Goal: Check status: Check status

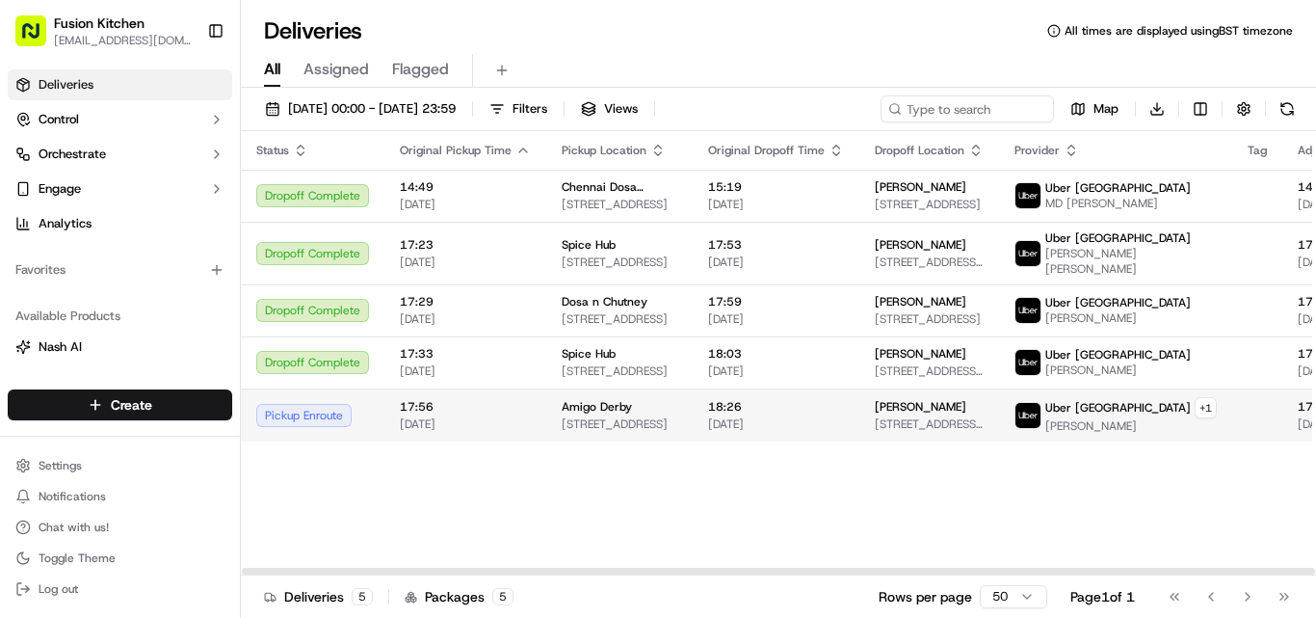
click at [523, 432] on span "[DATE]" at bounding box center [465, 423] width 131 height 15
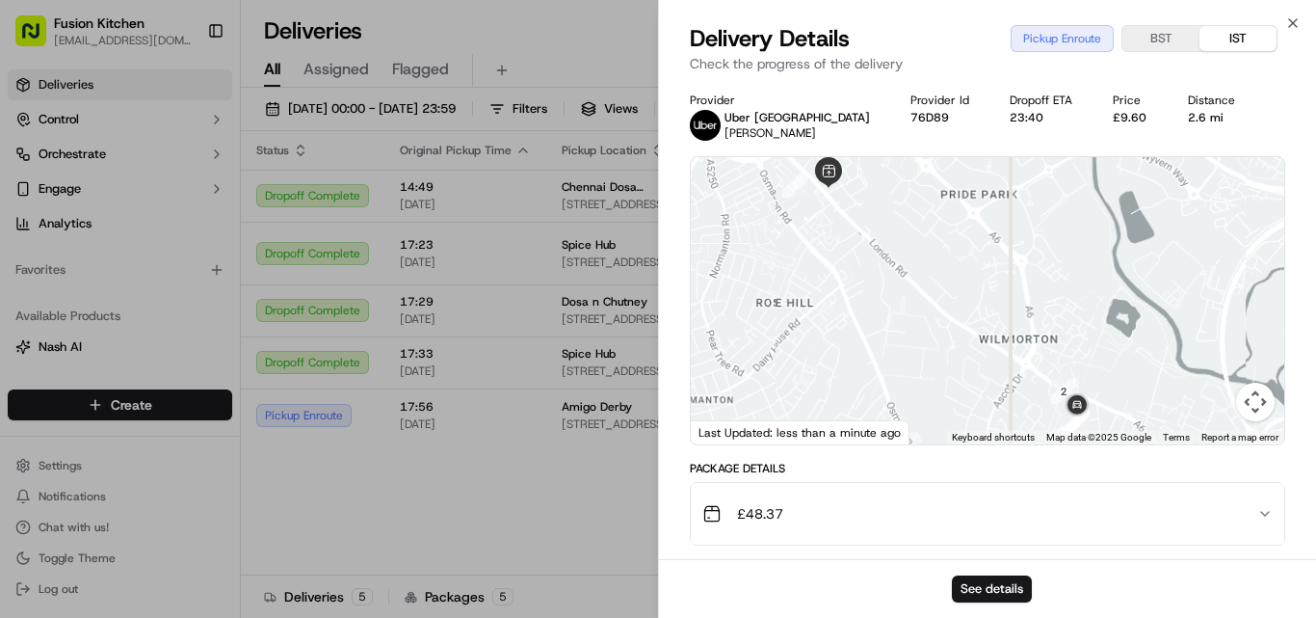
drag, startPoint x: 1069, startPoint y: 350, endPoint x: 963, endPoint y: 53, distance: 315.1
click at [963, 53] on div "Delivery Details Pickup Enroute BST IST Check the progress of the delivery Prov…" at bounding box center [987, 320] width 657 height 594
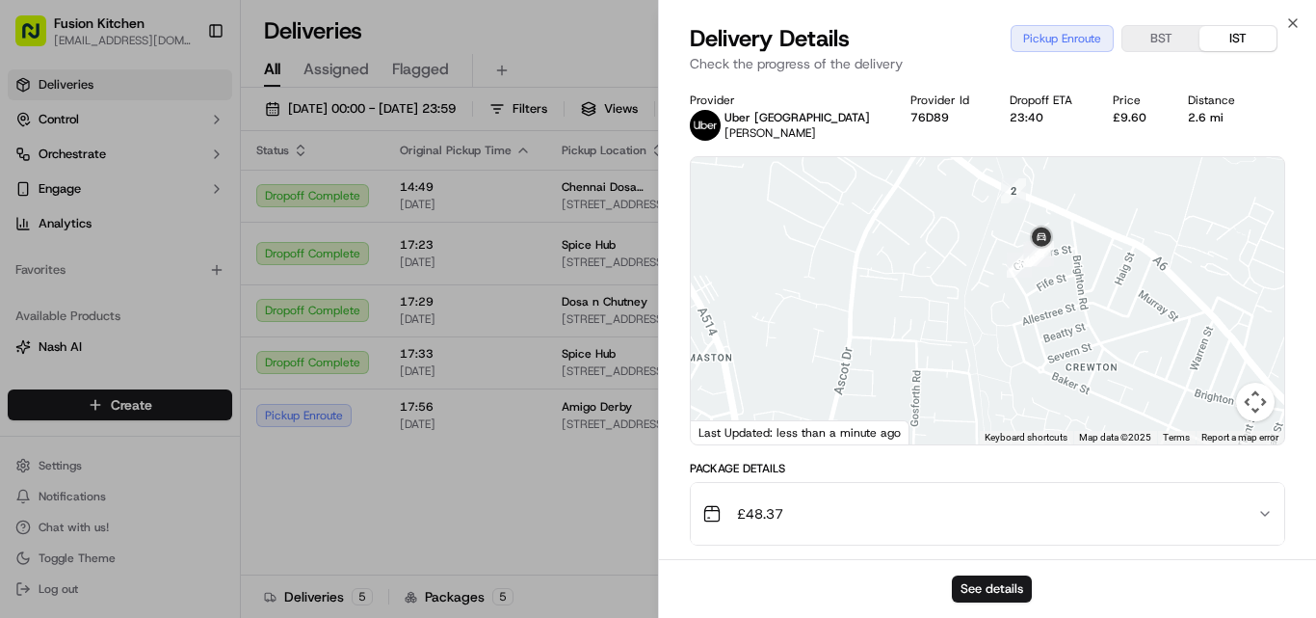
drag, startPoint x: 988, startPoint y: 342, endPoint x: 958, endPoint y: 251, distance: 95.4
click at [958, 251] on div at bounding box center [987, 300] width 593 height 287
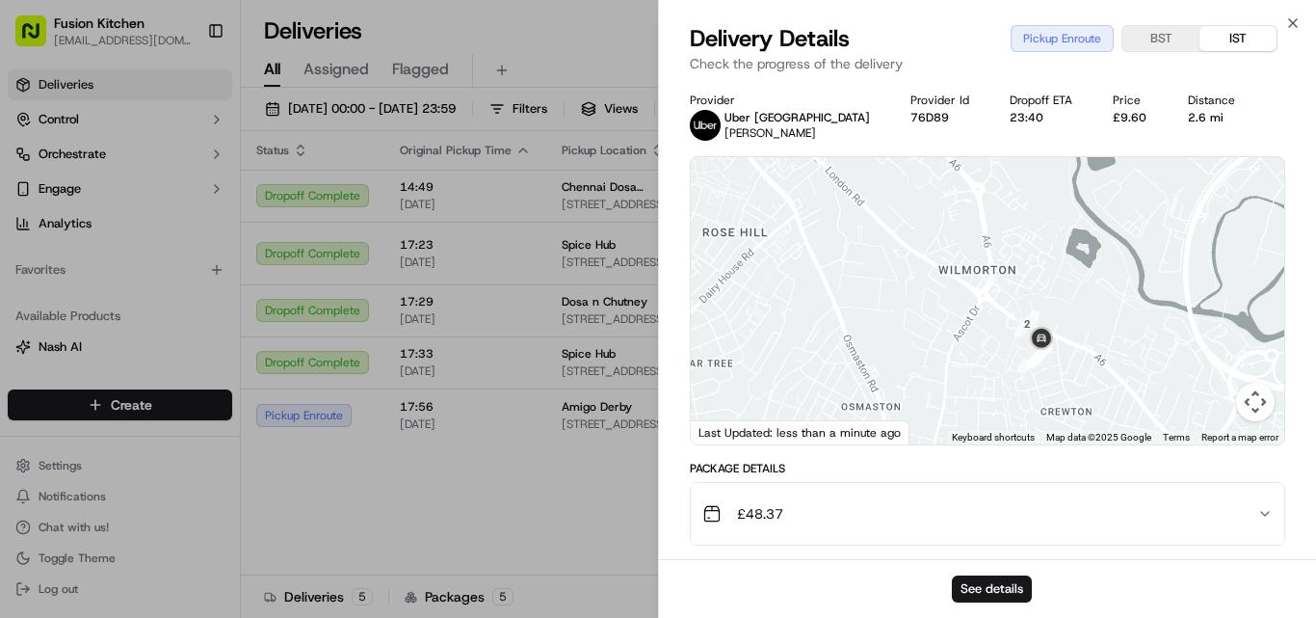
drag, startPoint x: 956, startPoint y: 266, endPoint x: 955, endPoint y: 406, distance: 139.7
click at [955, 406] on div at bounding box center [987, 300] width 593 height 287
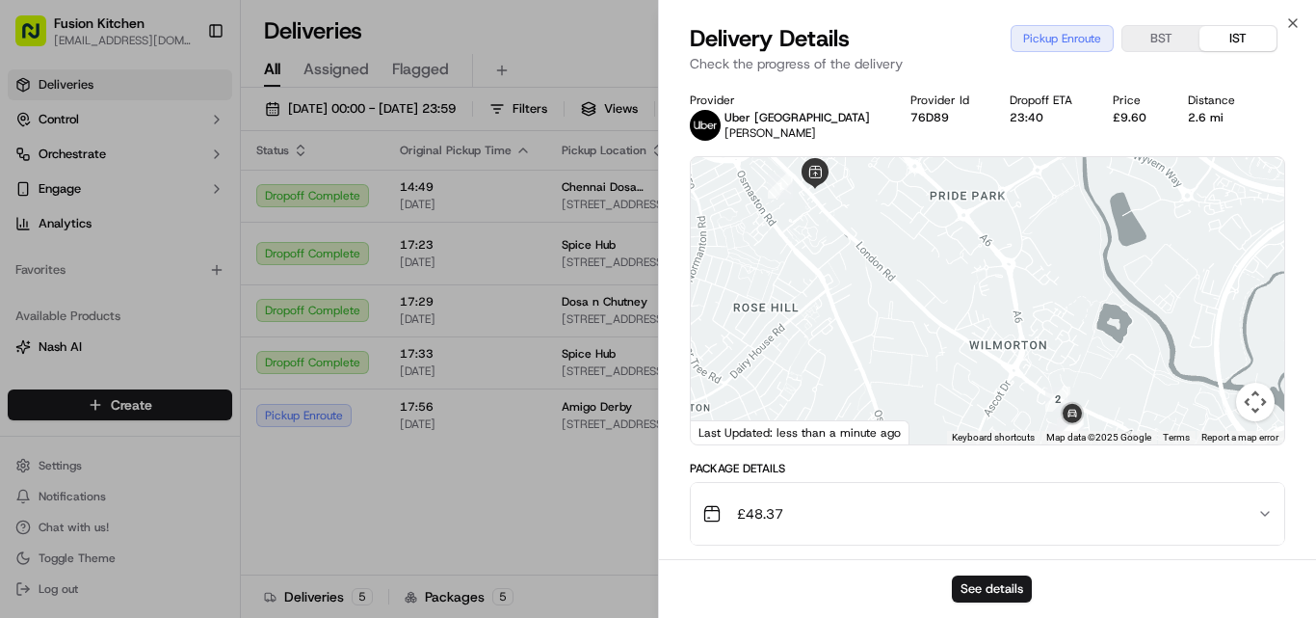
drag, startPoint x: 857, startPoint y: 255, endPoint x: 896, endPoint y: 350, distance: 102.0
click at [896, 350] on div at bounding box center [987, 300] width 593 height 287
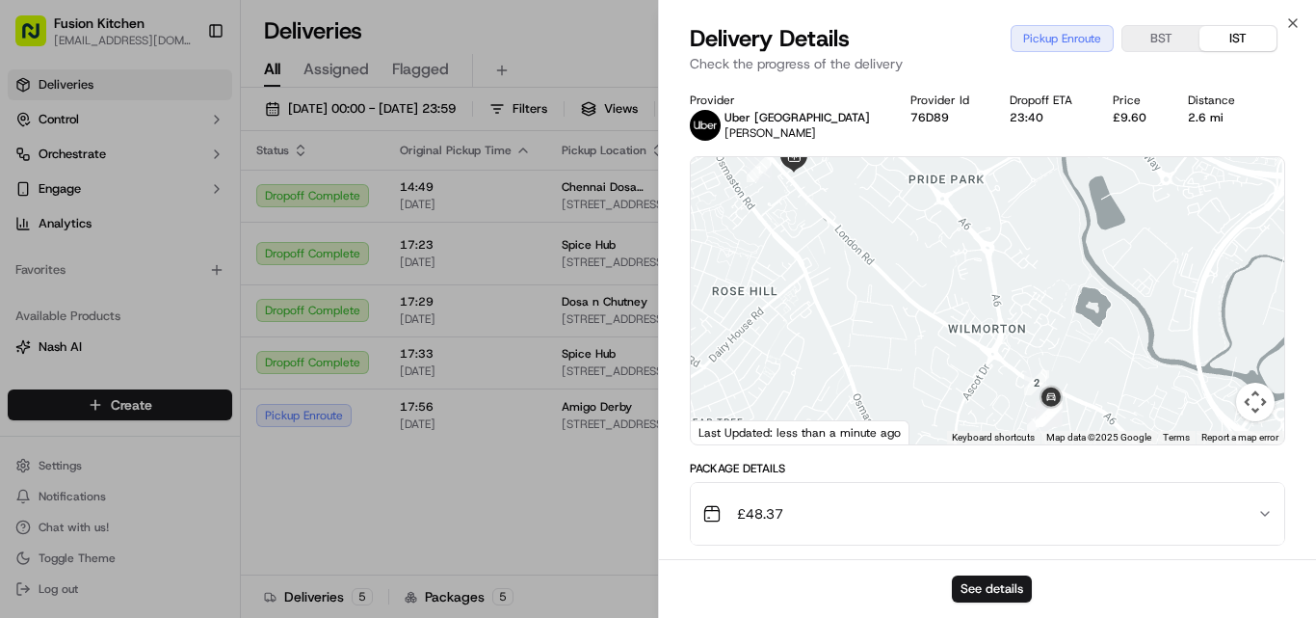
drag, startPoint x: 855, startPoint y: 272, endPoint x: 829, endPoint y: 213, distance: 64.3
click at [829, 213] on div at bounding box center [987, 300] width 593 height 287
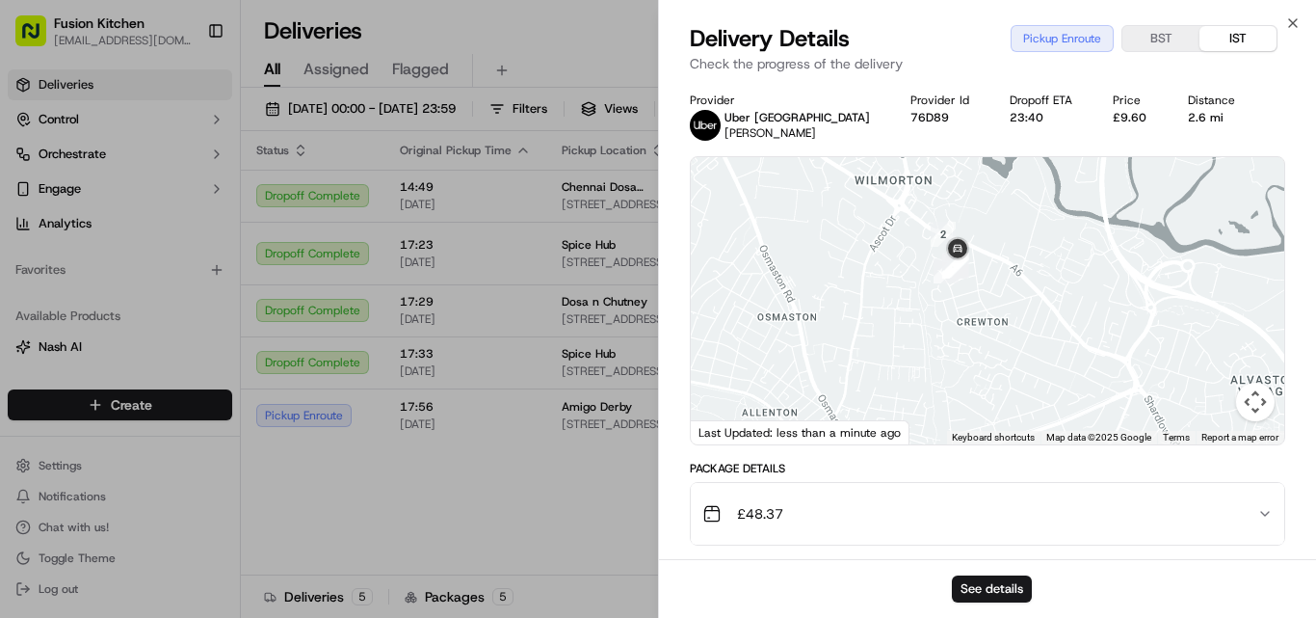
drag, startPoint x: 936, startPoint y: 249, endPoint x: 850, endPoint y: 230, distance: 88.6
click at [850, 230] on div at bounding box center [987, 300] width 593 height 287
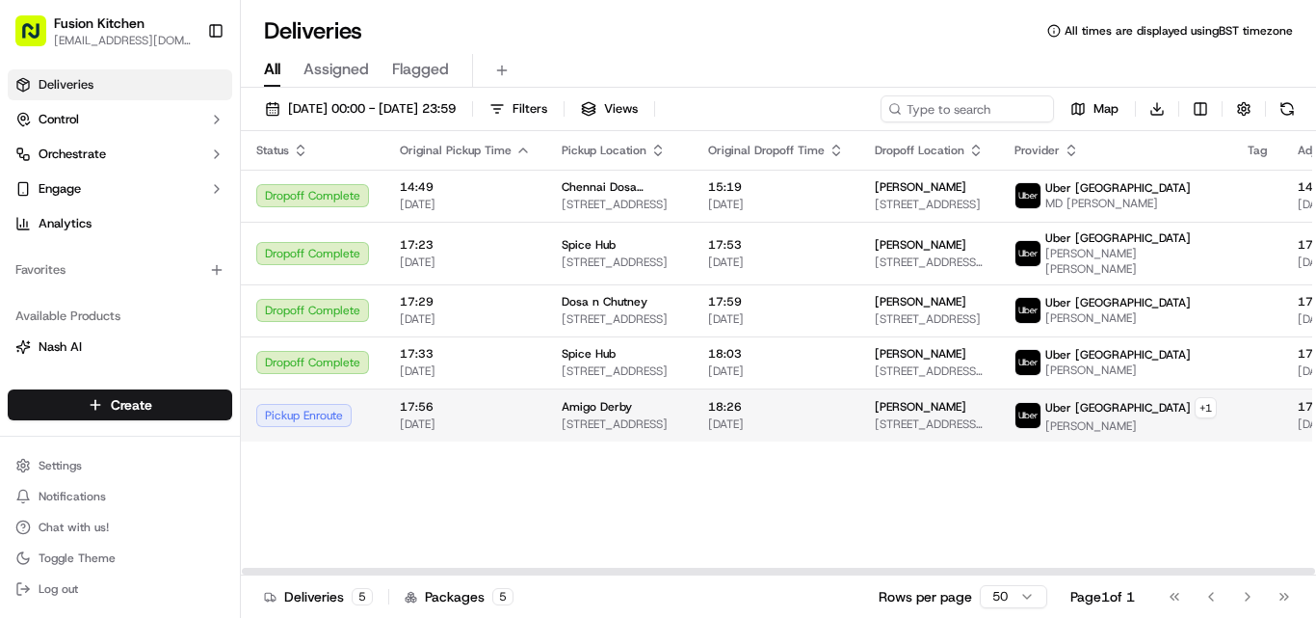
click at [771, 414] on span "18:26" at bounding box center [776, 406] width 136 height 15
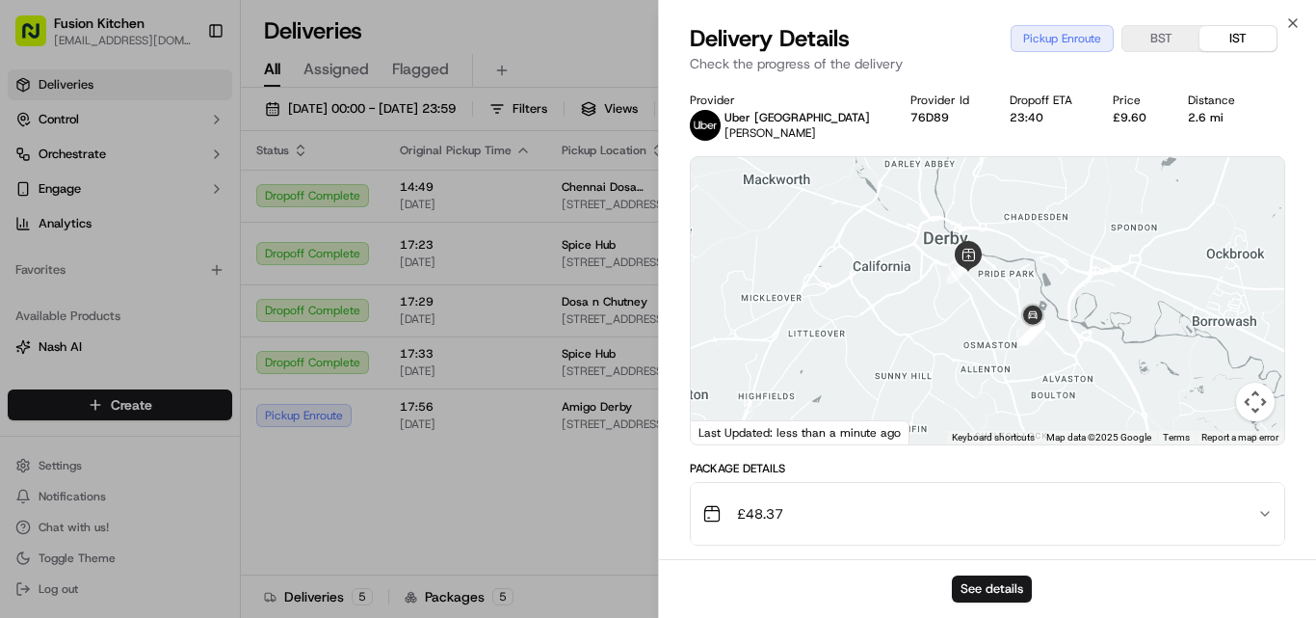
drag, startPoint x: 1042, startPoint y: 346, endPoint x: 986, endPoint y: 221, distance: 137.5
click at [986, 221] on div at bounding box center [987, 300] width 593 height 287
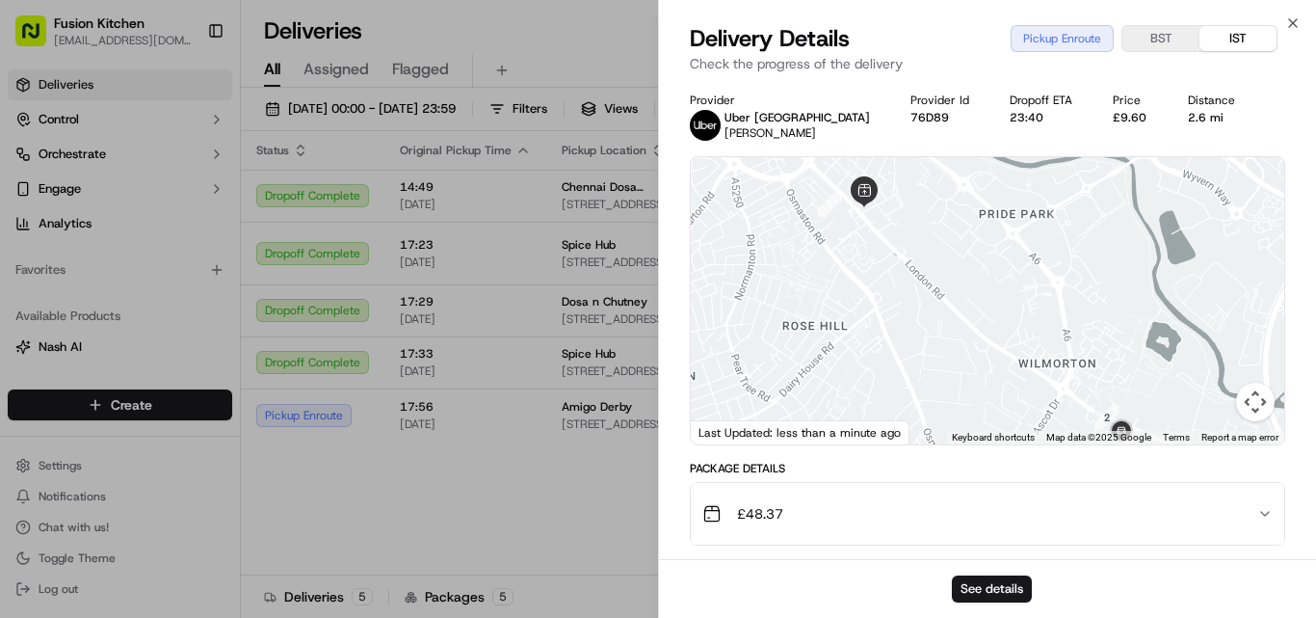
drag, startPoint x: 976, startPoint y: 236, endPoint x: 906, endPoint y: 249, distance: 71.4
click at [906, 249] on div at bounding box center [987, 300] width 593 height 287
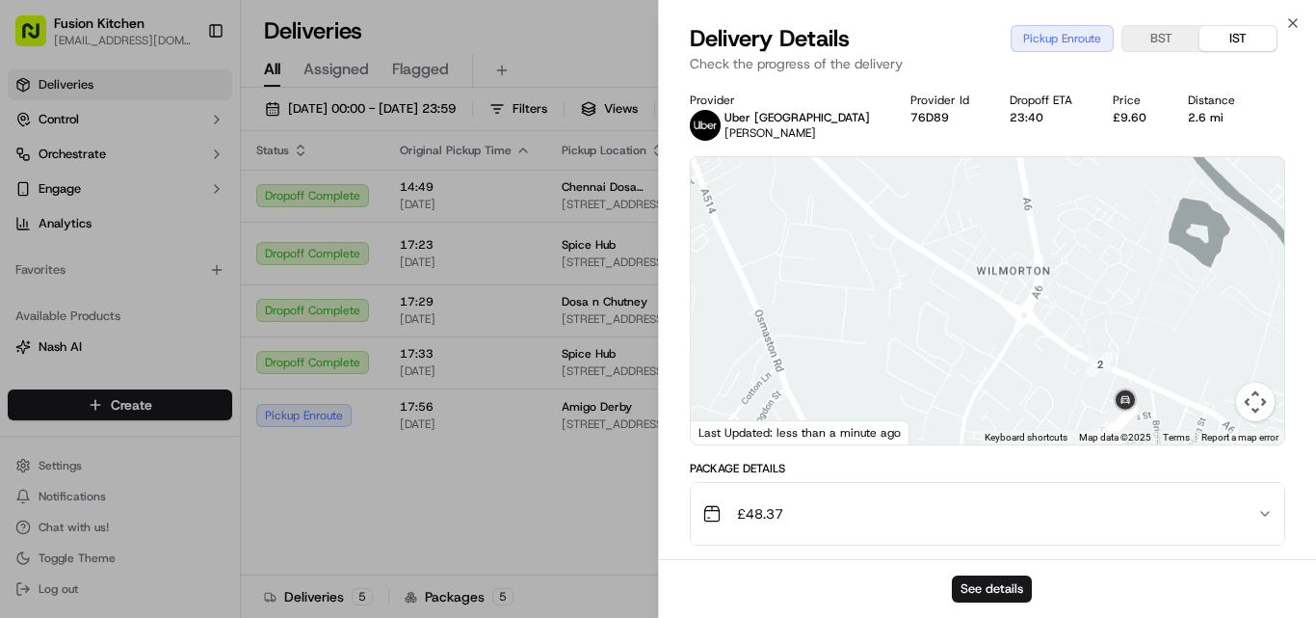
drag, startPoint x: 1021, startPoint y: 356, endPoint x: 877, endPoint y: 273, distance: 166.6
click at [870, 264] on div at bounding box center [987, 300] width 593 height 287
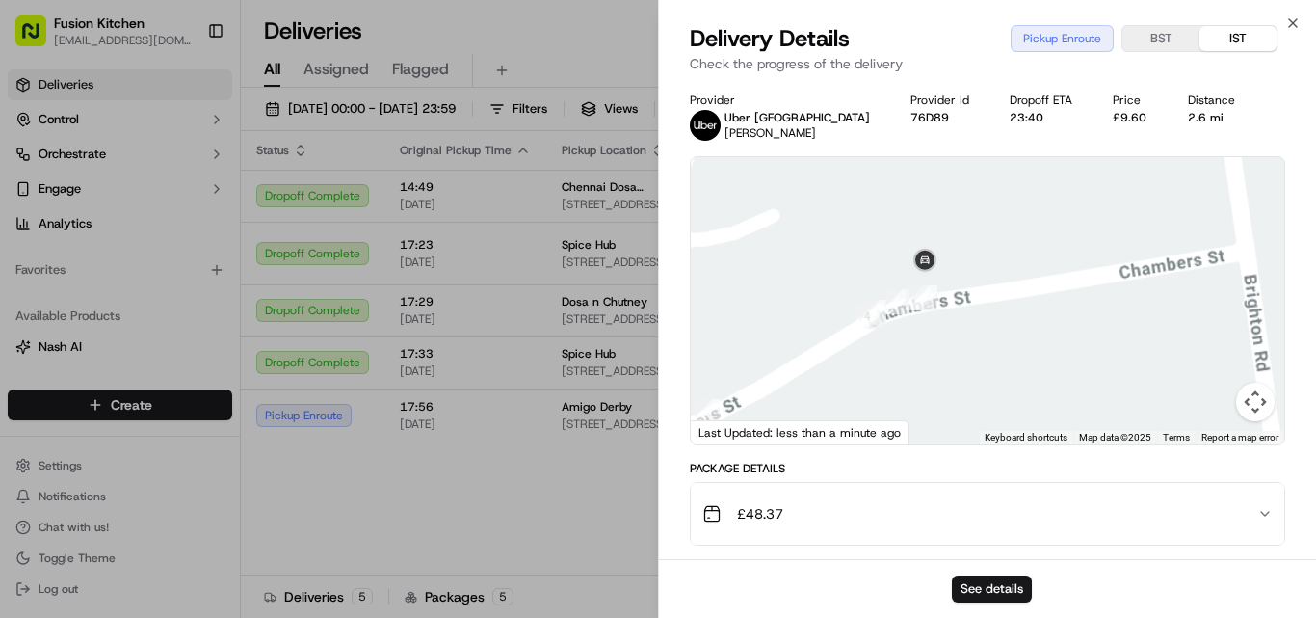
drag, startPoint x: 992, startPoint y: 258, endPoint x: 1014, endPoint y: 467, distance: 210.2
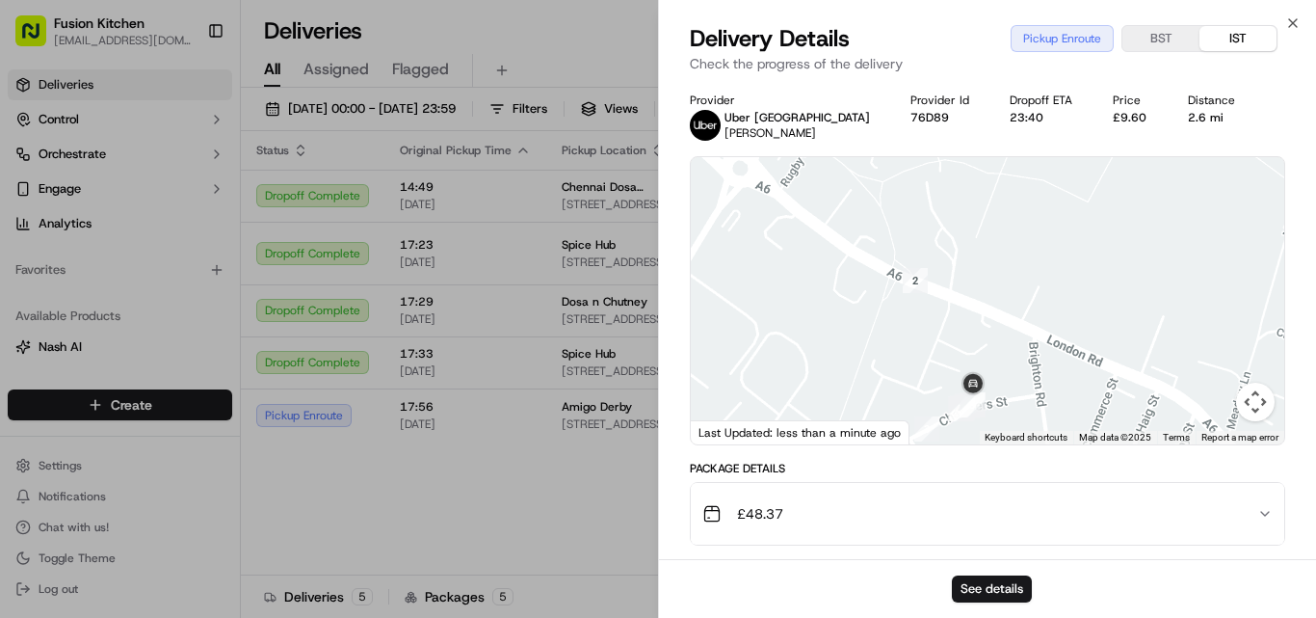
drag, startPoint x: 1009, startPoint y: 290, endPoint x: 1025, endPoint y: 381, distance: 92.0
click at [1025, 381] on div at bounding box center [987, 300] width 593 height 287
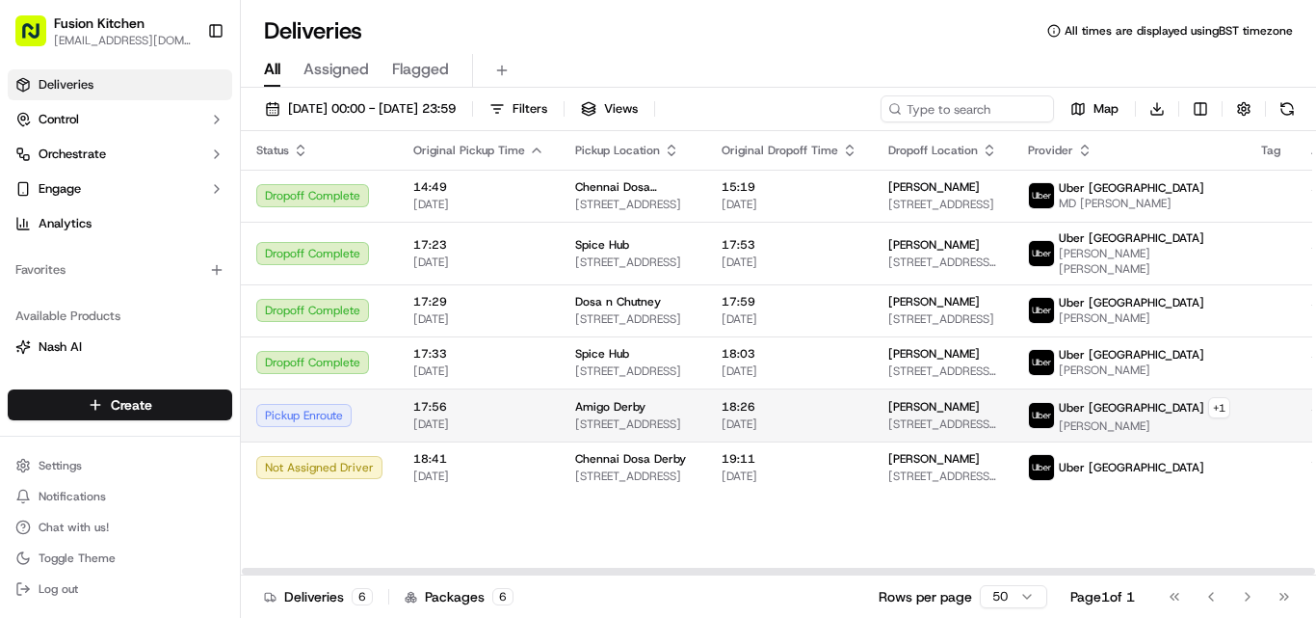
click at [441, 426] on span "[DATE]" at bounding box center [478, 423] width 131 height 15
